Goal: Check status: Check status

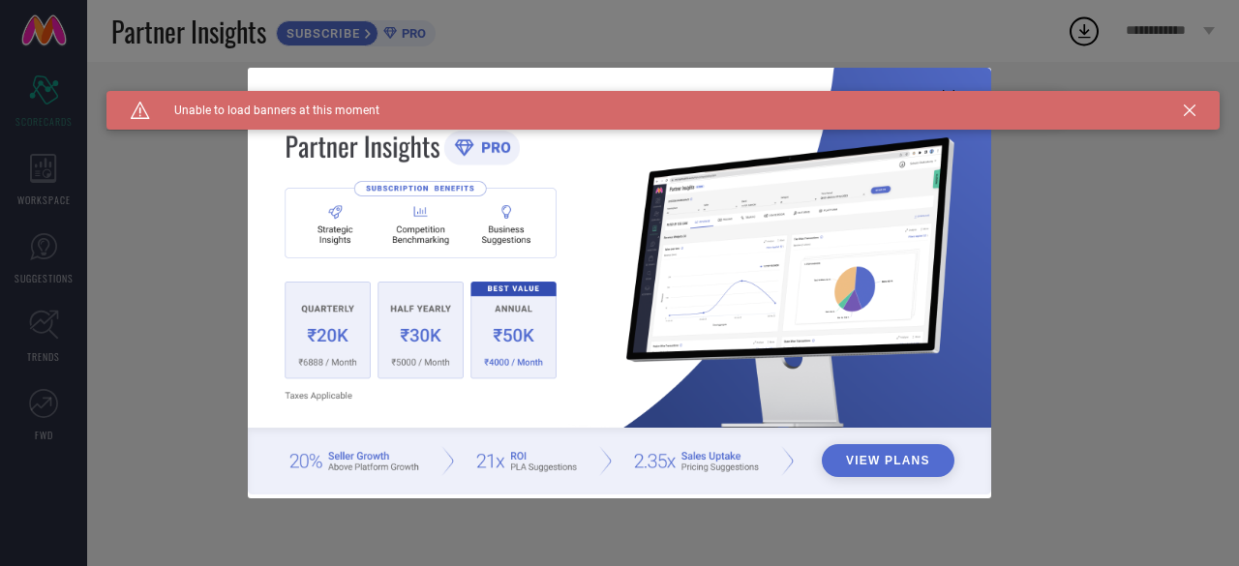
type input "All"
click at [1188, 106] on icon at bounding box center [1190, 111] width 12 height 12
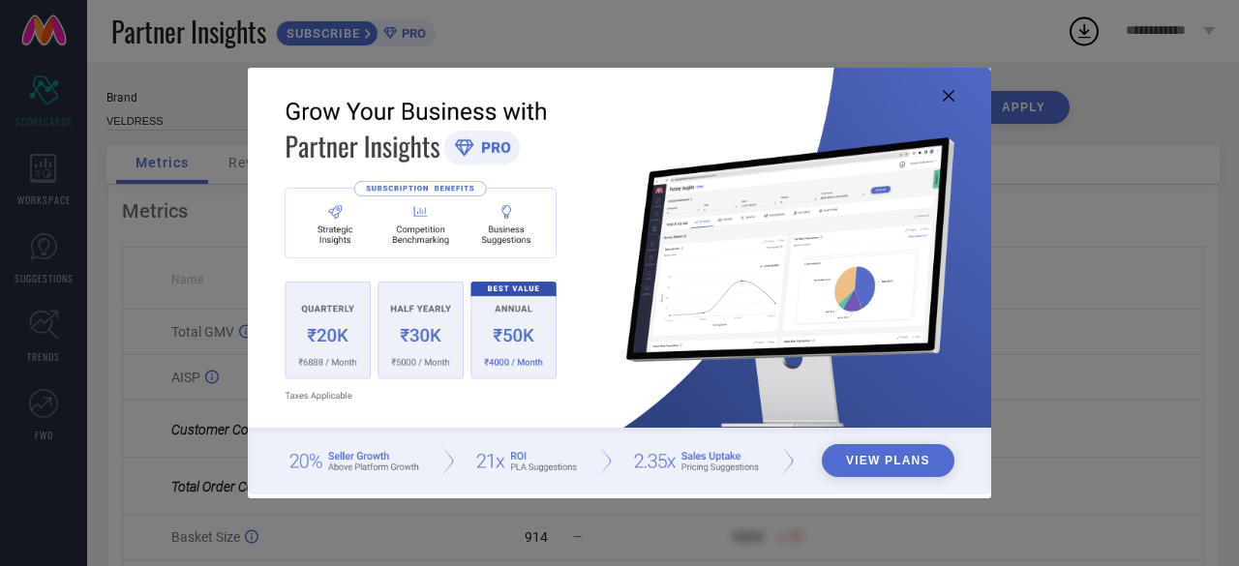
click at [948, 95] on icon at bounding box center [949, 96] width 12 height 12
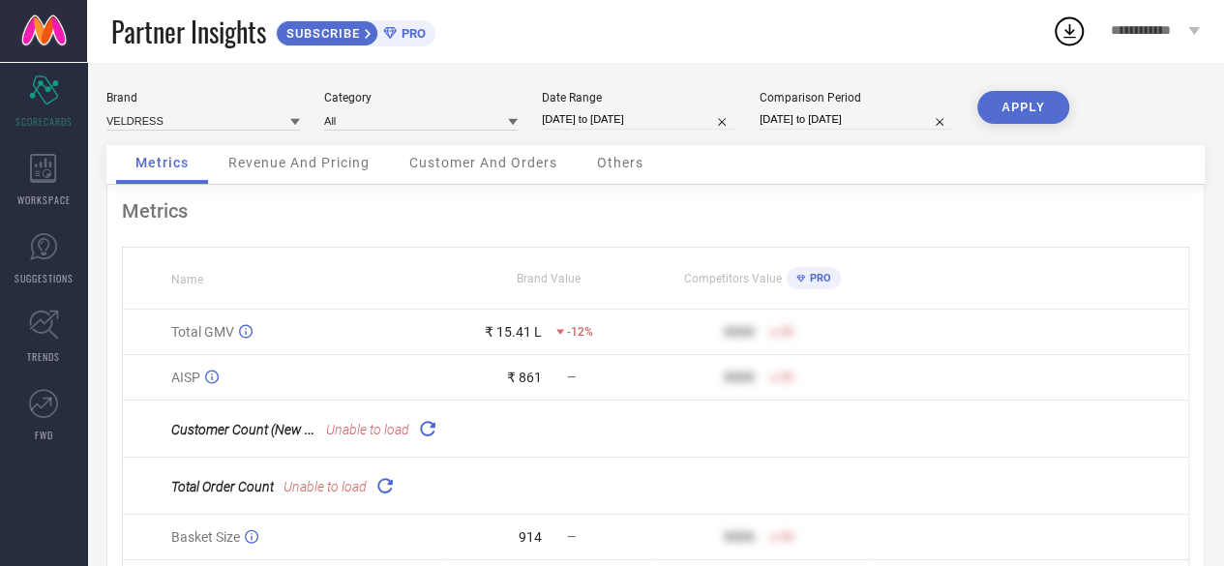
select select "8"
select select "2025"
select select "9"
select select "2025"
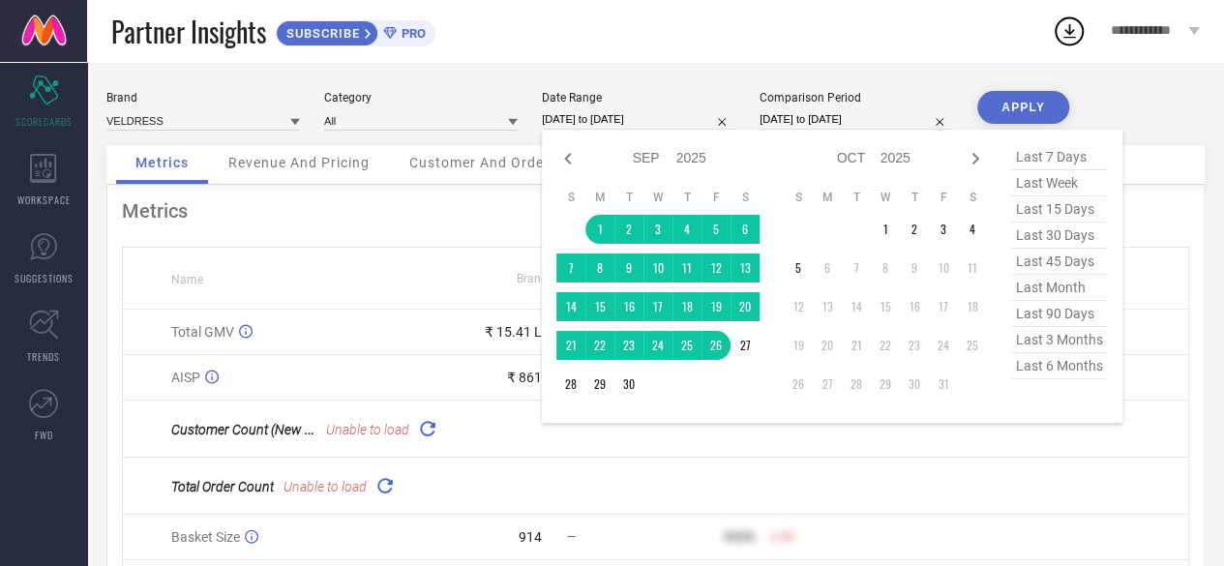
click at [662, 121] on input "[DATE] to [DATE]" at bounding box center [639, 119] width 194 height 20
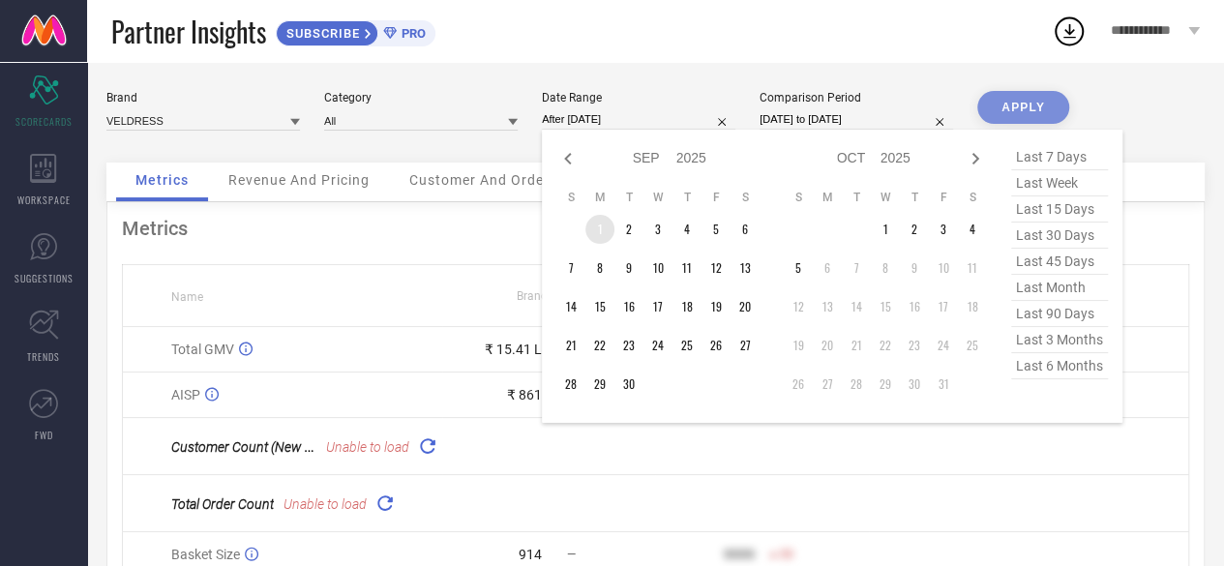
click at [598, 225] on td "1" at bounding box center [599, 229] width 29 height 29
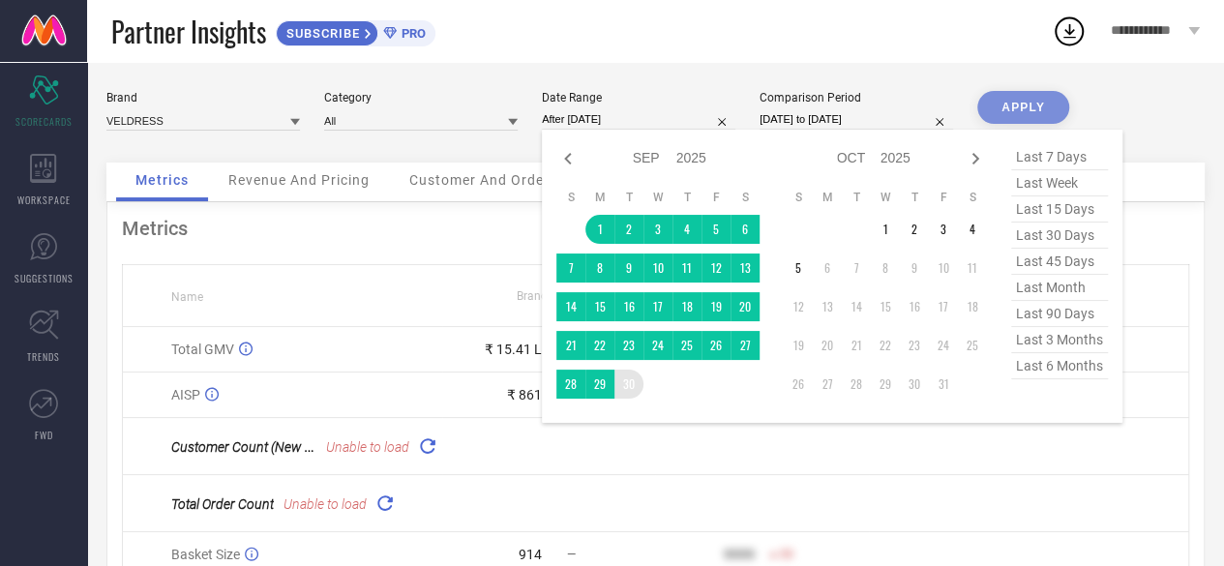
type input "[DATE] to [DATE]"
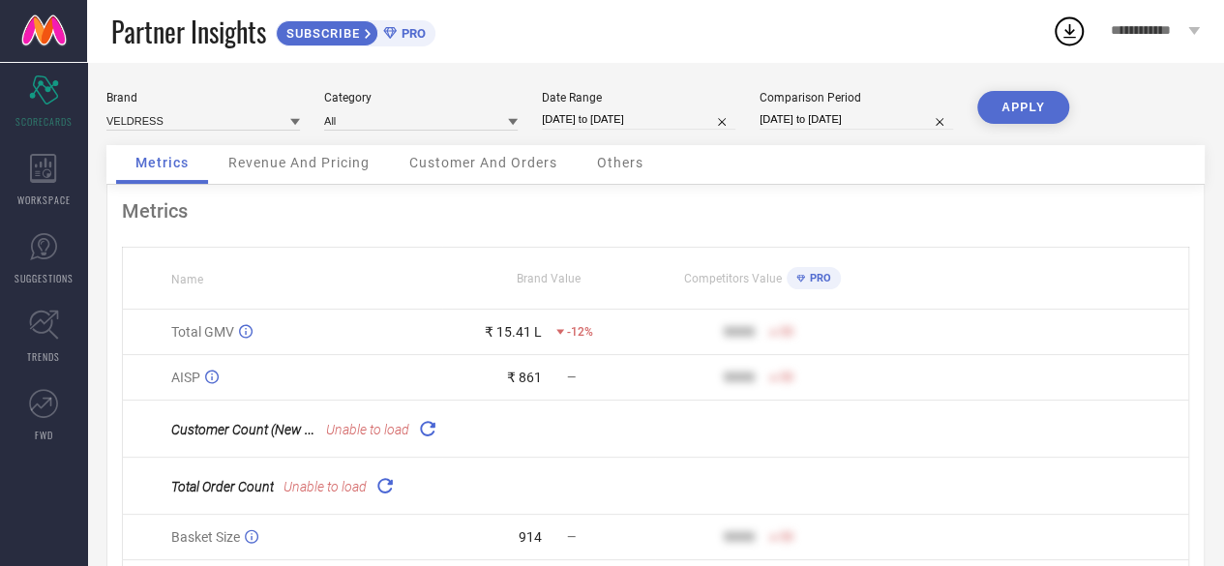
select select "6"
select select "2025"
select select "7"
select select "2025"
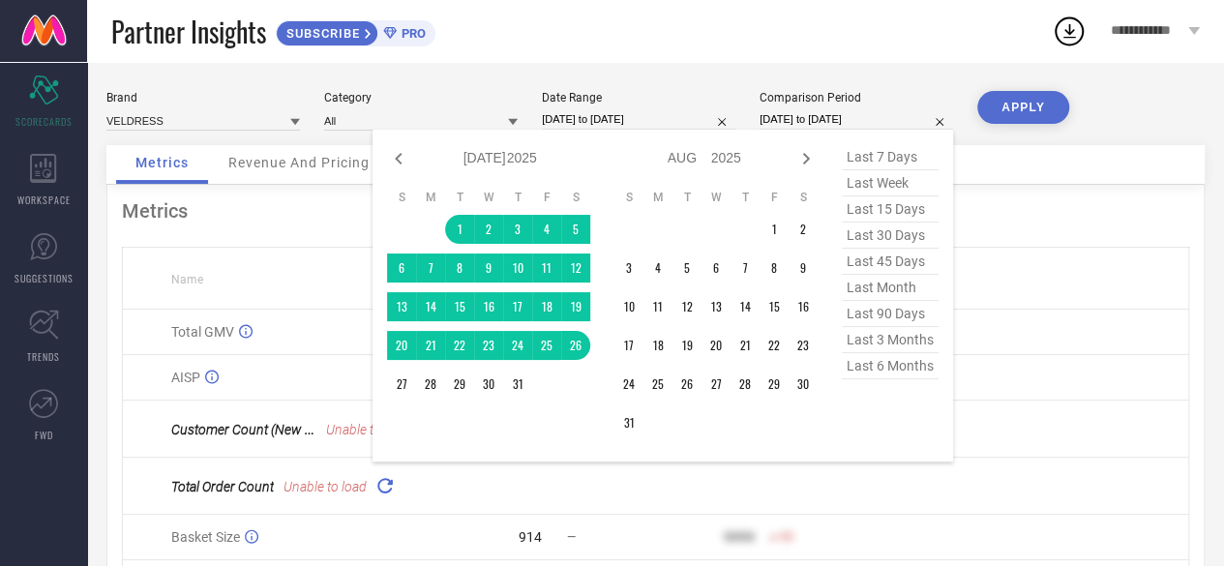
click at [808, 125] on input "[DATE] to [DATE]" at bounding box center [857, 119] width 194 height 20
click at [460, 222] on td "1" at bounding box center [459, 229] width 29 height 29
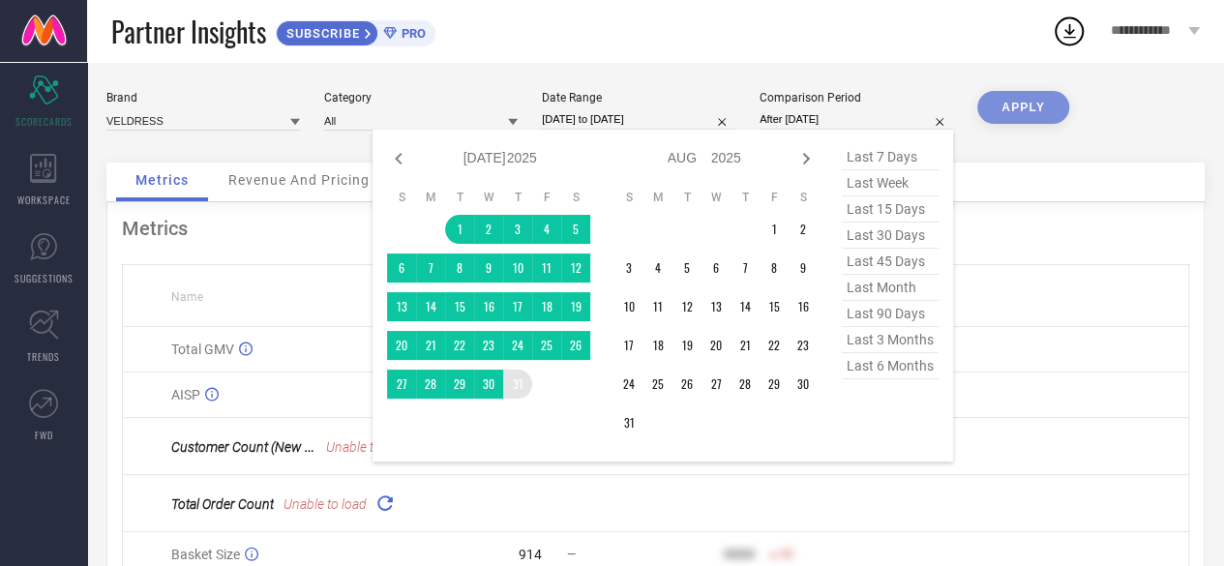
type input "[DATE] to [DATE]"
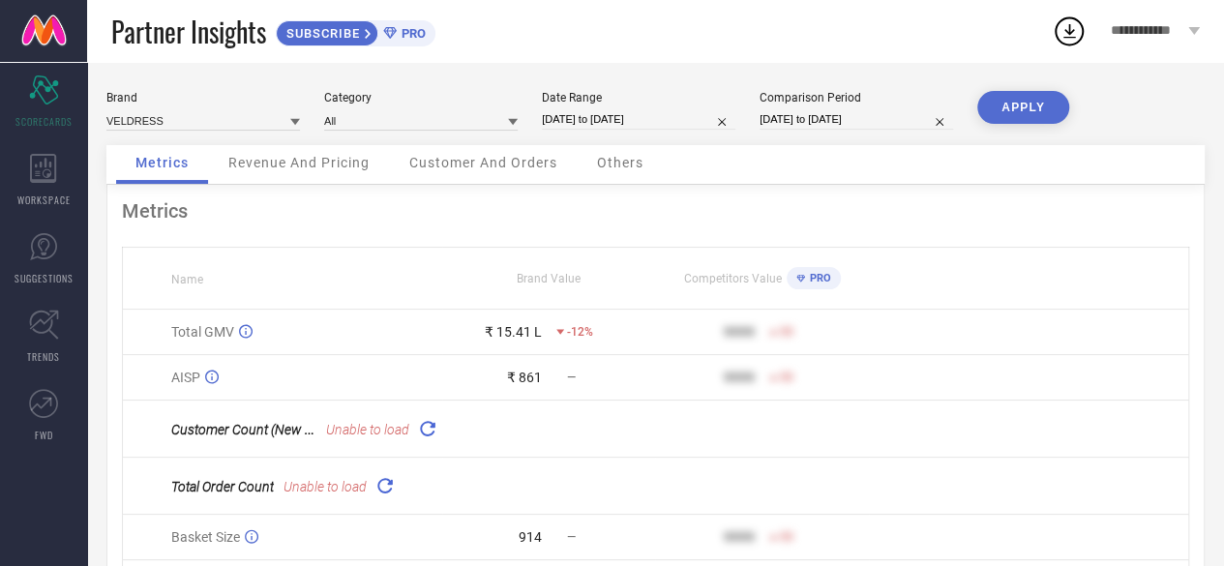
click at [1014, 111] on button "APPLY" at bounding box center [1023, 107] width 92 height 33
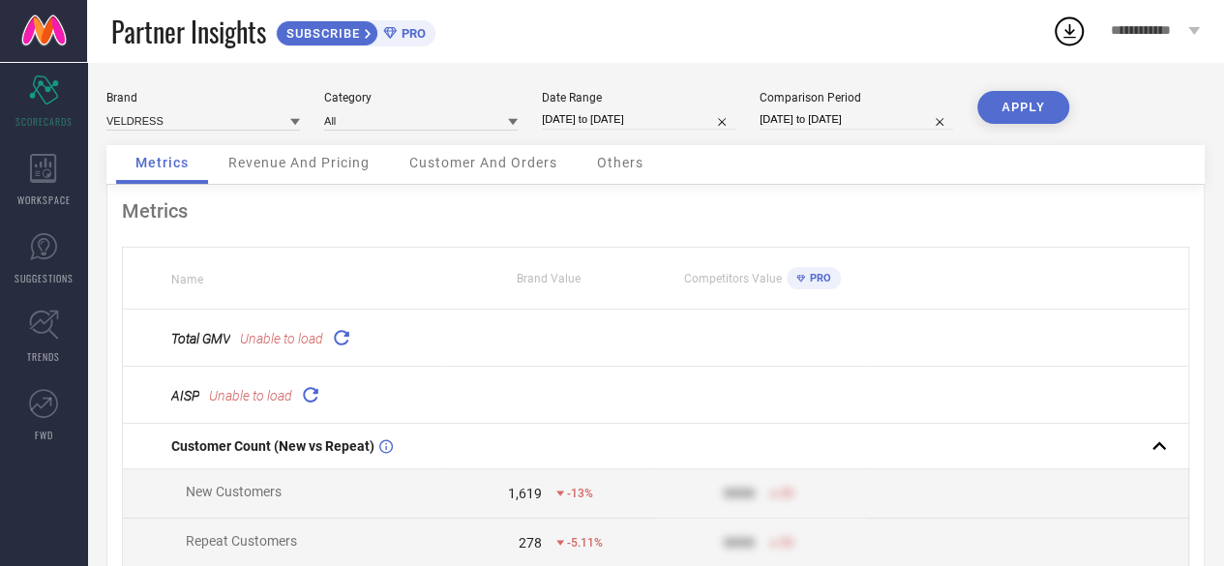
select select "6"
select select "2025"
select select "7"
select select "2025"
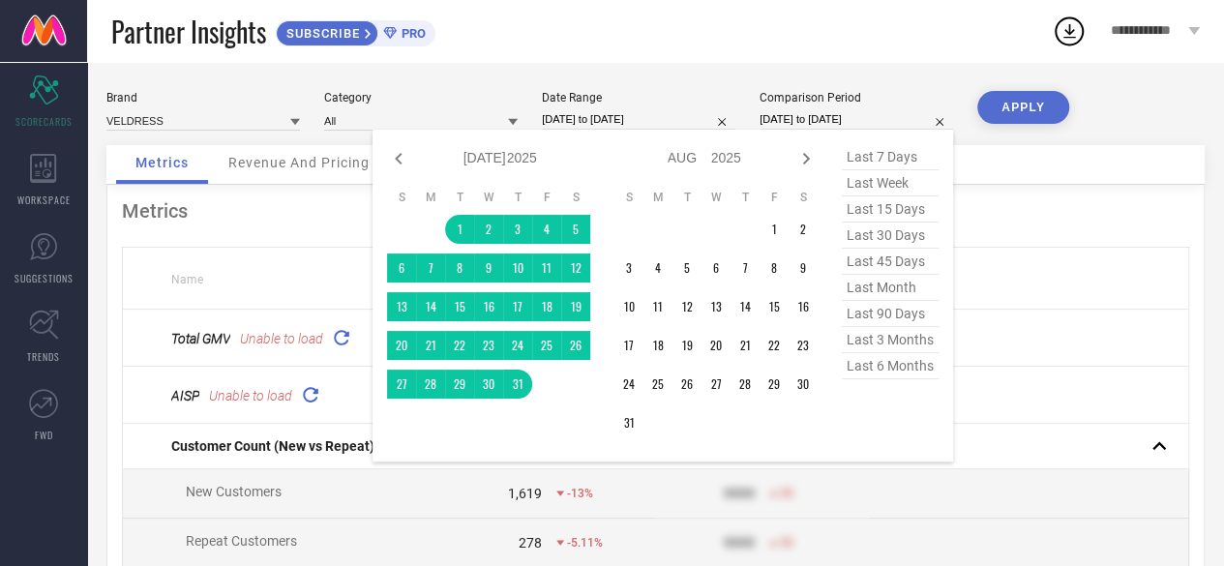
click at [889, 109] on input "[DATE] to [DATE]" at bounding box center [857, 119] width 194 height 20
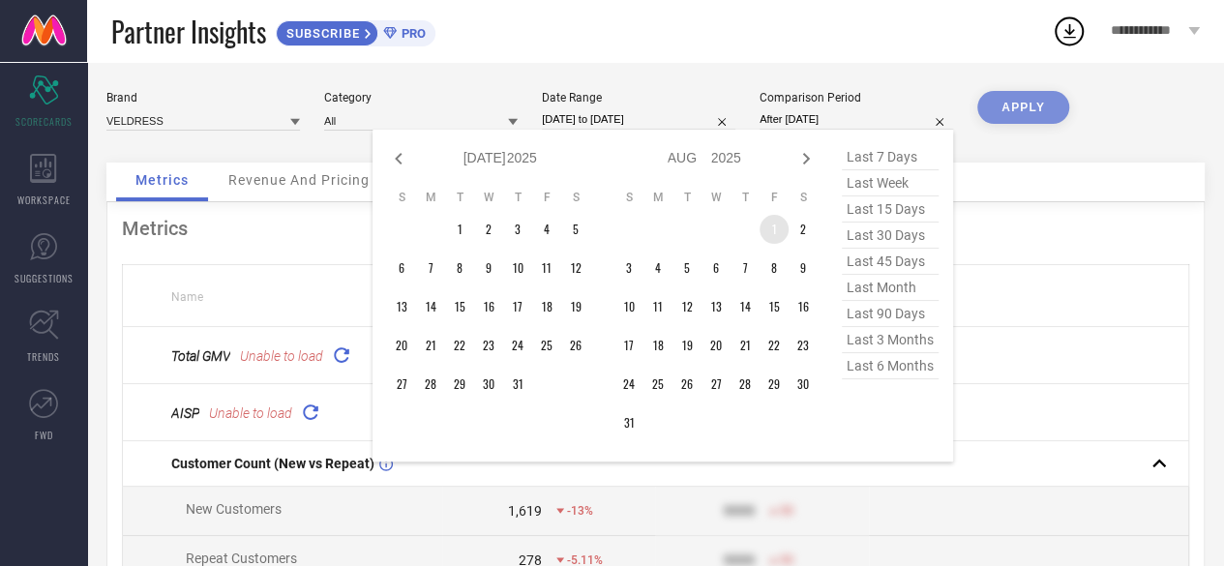
click at [764, 221] on td "1" at bounding box center [774, 229] width 29 height 29
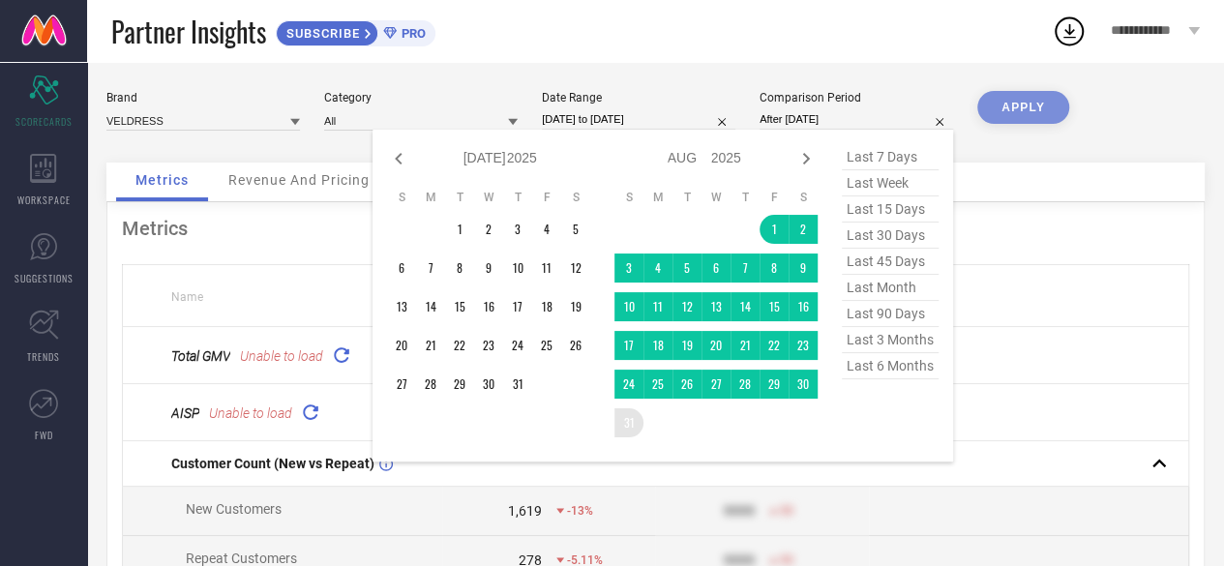
type input "[DATE] to [DATE]"
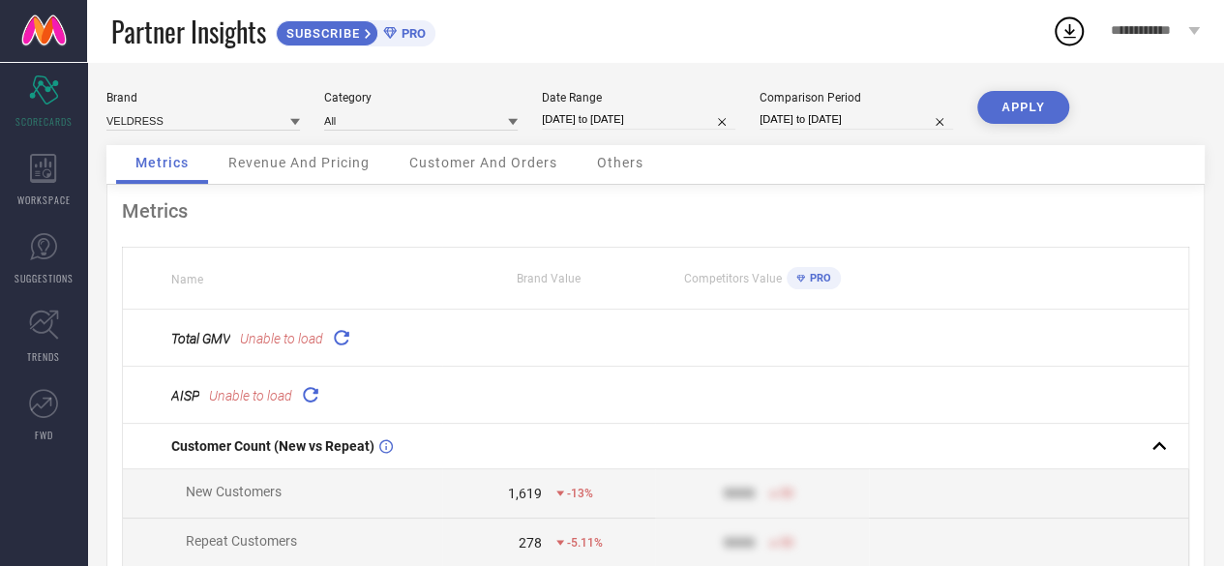
click at [1010, 105] on button "APPLY" at bounding box center [1023, 107] width 92 height 33
